Goal: Use online tool/utility

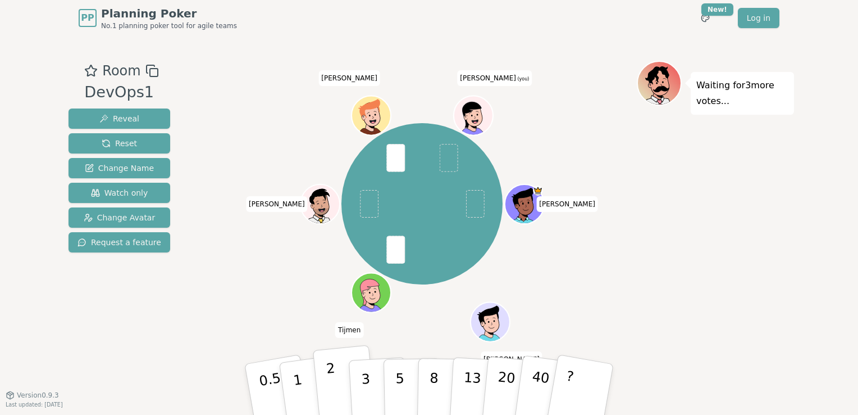
click at [332, 399] on p "2" at bounding box center [333, 390] width 15 height 61
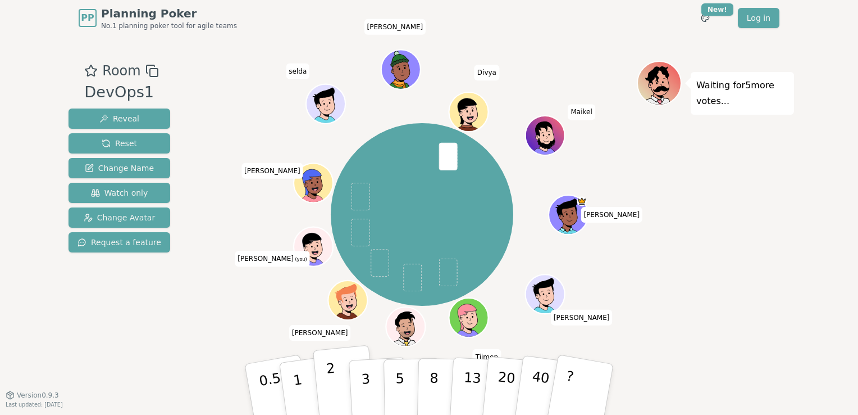
click at [327, 392] on button "2" at bounding box center [345, 389] width 64 height 89
click at [328, 370] on p "2" at bounding box center [333, 390] width 15 height 61
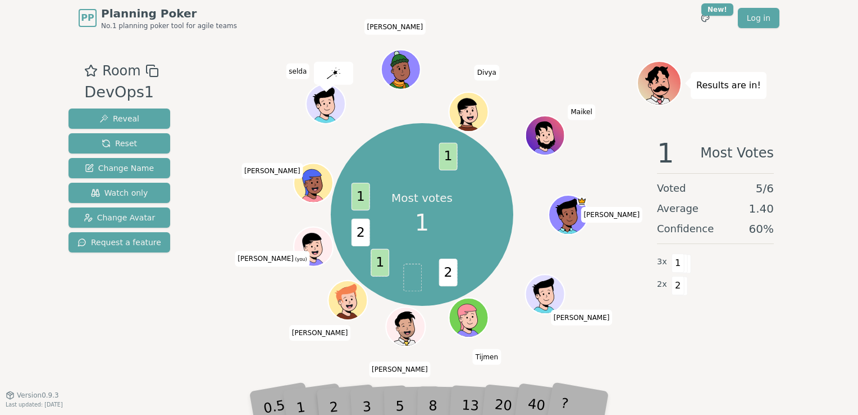
click at [298, 395] on div "1" at bounding box center [311, 388] width 39 height 43
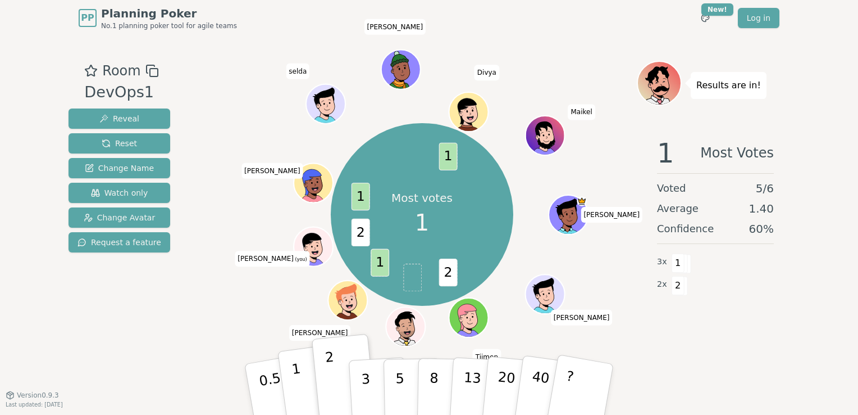
click at [294, 376] on p "1" at bounding box center [299, 390] width 17 height 61
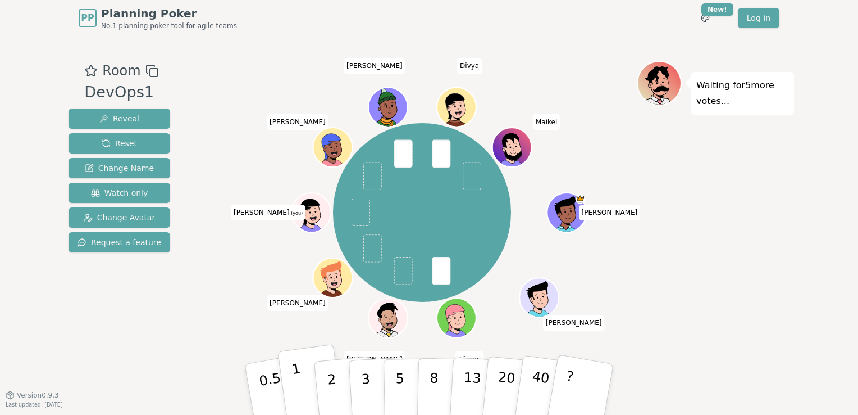
click at [298, 380] on p "1" at bounding box center [299, 390] width 17 height 61
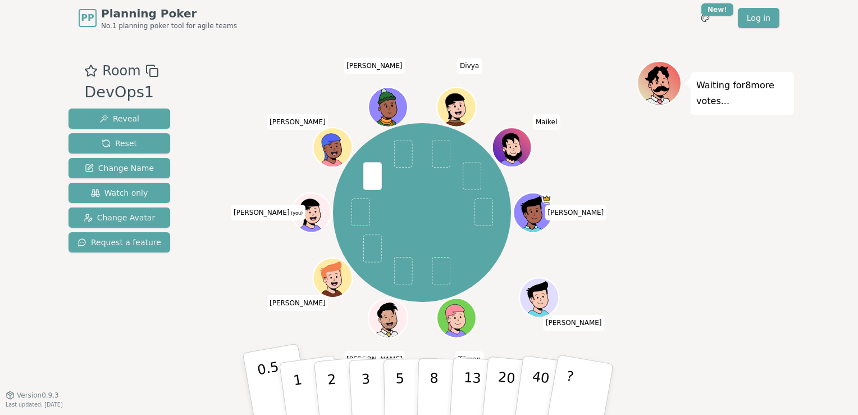
click at [268, 379] on p "0.5" at bounding box center [271, 389] width 31 height 63
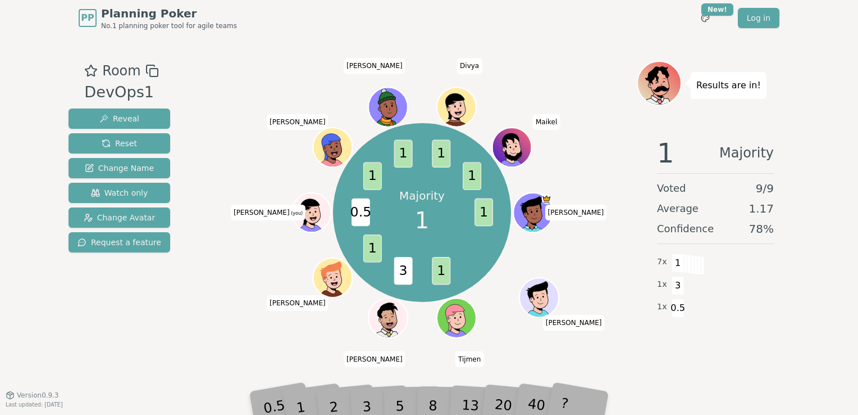
click at [301, 407] on div "1" at bounding box center [311, 388] width 39 height 43
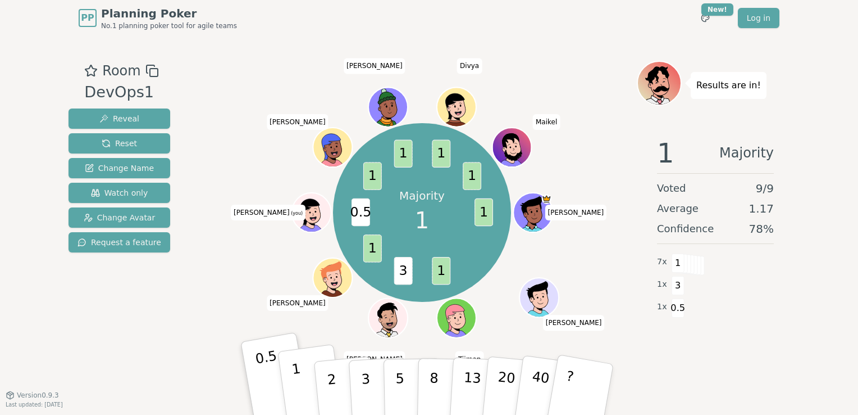
click at [297, 376] on p "1" at bounding box center [299, 390] width 17 height 61
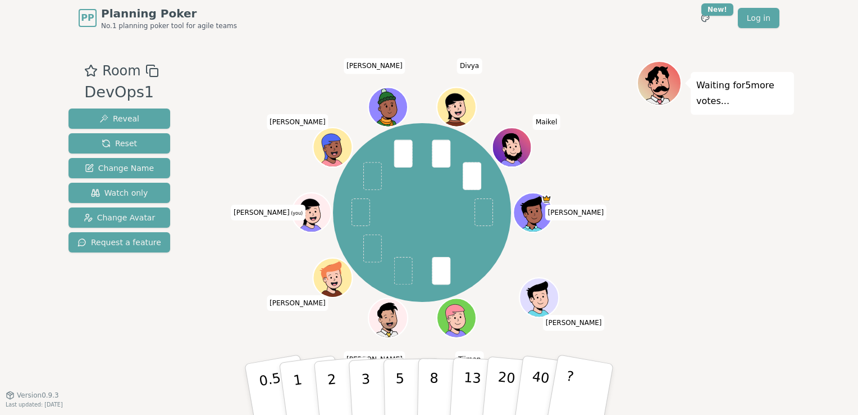
click at [202, 262] on div "Room DevOps1 Reveal Reset Change Name Watch only Change Avatar Request a featur…" at bounding box center [429, 215] width 730 height 309
click at [292, 383] on button "1" at bounding box center [310, 389] width 67 height 91
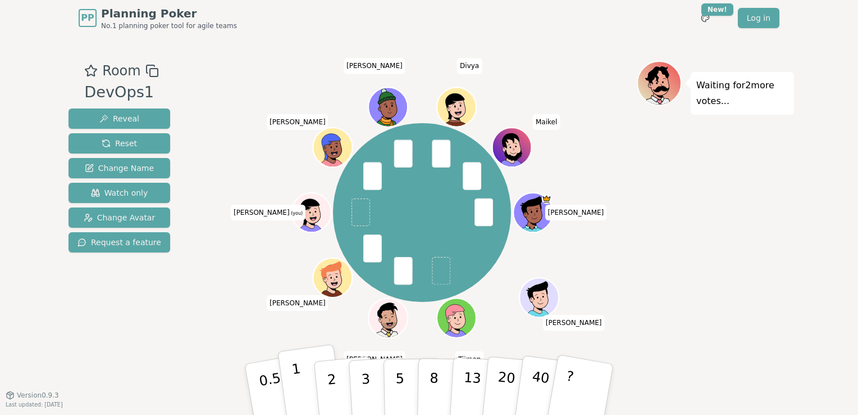
click at [307, 391] on button "1" at bounding box center [310, 389] width 67 height 91
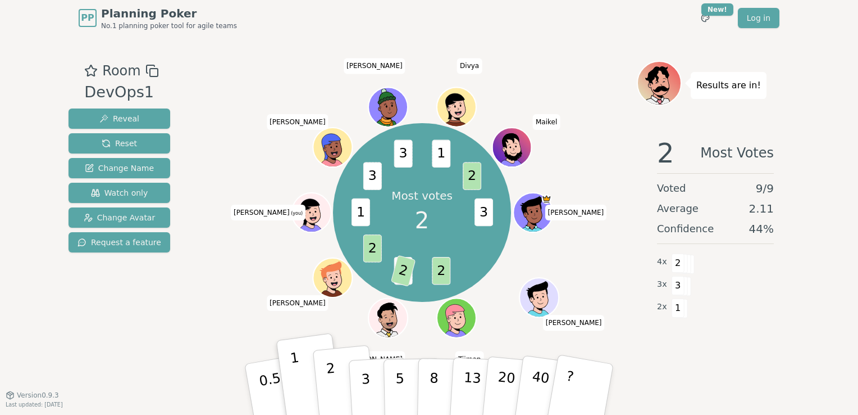
click at [335, 377] on button "2" at bounding box center [345, 389] width 64 height 89
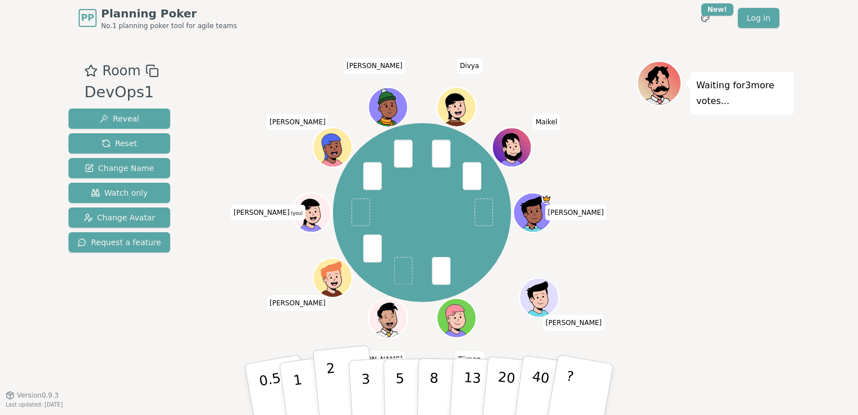
click at [322, 386] on button "2" at bounding box center [345, 389] width 64 height 89
